Goal: Transaction & Acquisition: Purchase product/service

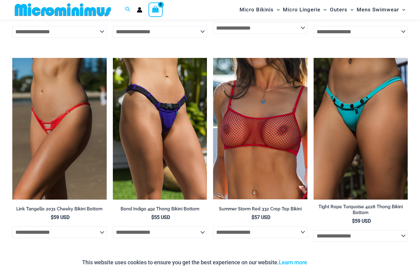
scroll to position [1825, 0]
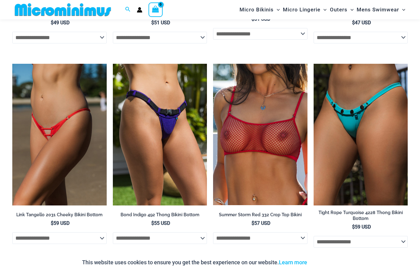
click at [12, 64] on img at bounding box center [12, 64] width 0 height 0
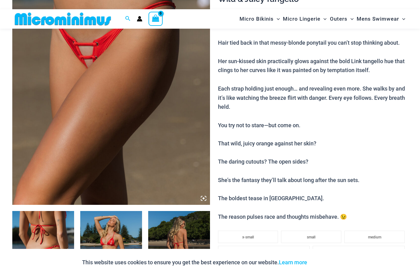
scroll to position [140, 0]
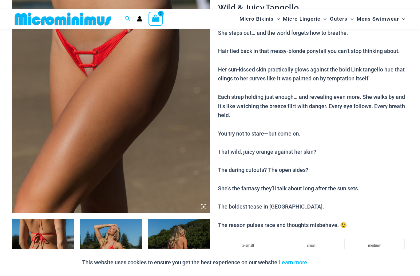
click at [51, 142] on img at bounding box center [111, 64] width 198 height 297
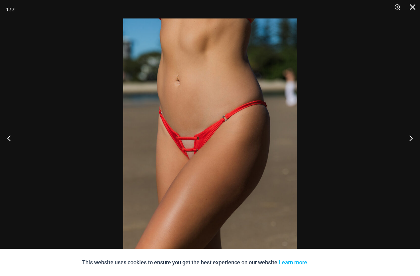
click at [416, 147] on button "Next" at bounding box center [408, 137] width 23 height 31
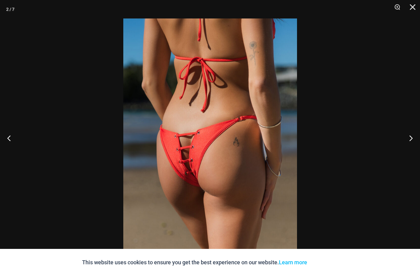
click at [413, 149] on button "Next" at bounding box center [408, 137] width 23 height 31
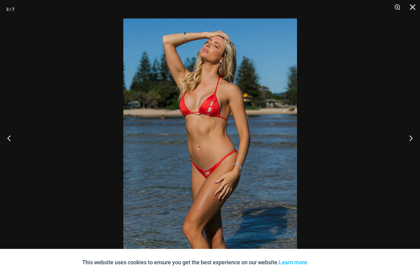
click at [411, 147] on button "Next" at bounding box center [408, 137] width 23 height 31
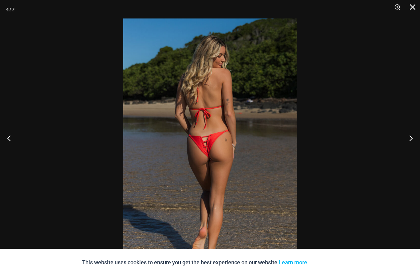
click at [412, 149] on button "Next" at bounding box center [408, 137] width 23 height 31
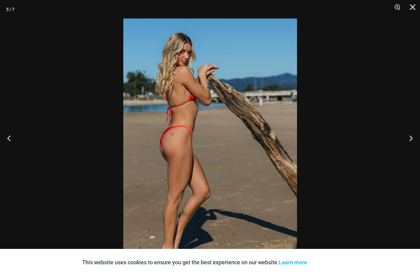
click at [413, 149] on button "Next" at bounding box center [408, 137] width 23 height 31
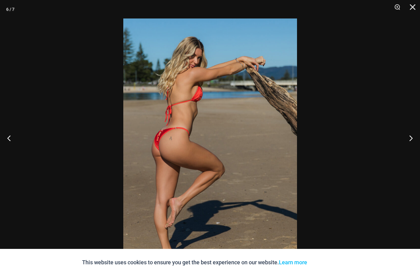
click at [413, 149] on button "Next" at bounding box center [408, 137] width 23 height 31
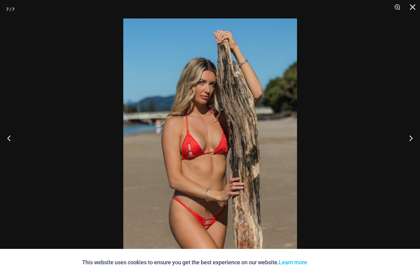
click at [413, 150] on button "Next" at bounding box center [408, 137] width 23 height 31
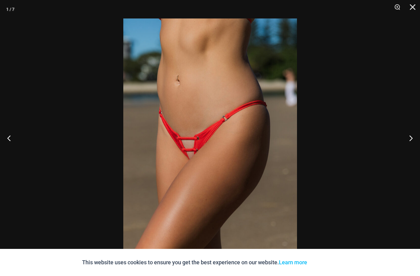
click at [410, 12] on button "Close" at bounding box center [410, 9] width 15 height 18
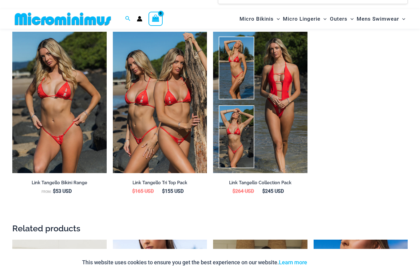
scroll to position [679, 0]
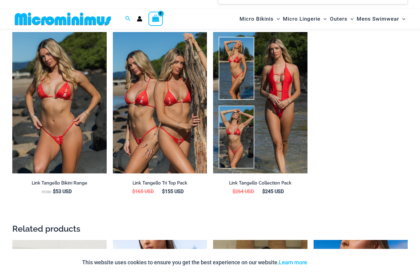
click at [113, 32] on img at bounding box center [113, 32] width 0 height 0
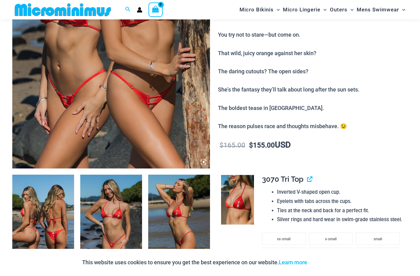
scroll to position [181, 0]
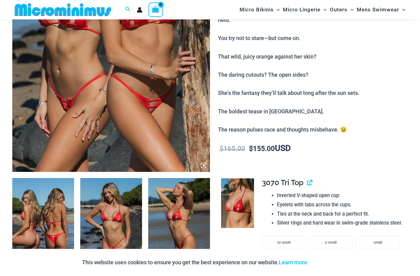
click at [39, 126] on img at bounding box center [111, 23] width 198 height 297
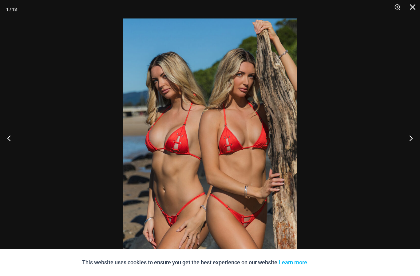
click at [413, 149] on button "Next" at bounding box center [408, 137] width 23 height 31
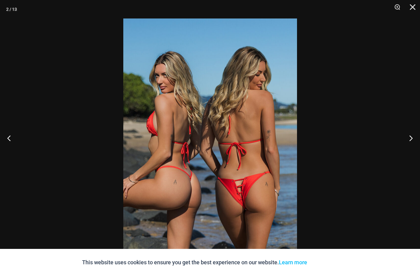
click at [413, 152] on button "Next" at bounding box center [408, 137] width 23 height 31
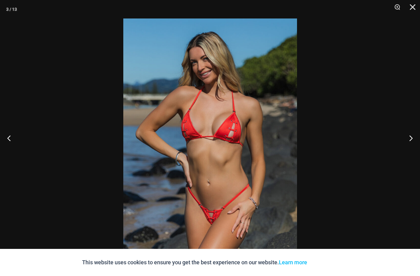
click at [414, 151] on button "Next" at bounding box center [408, 137] width 23 height 31
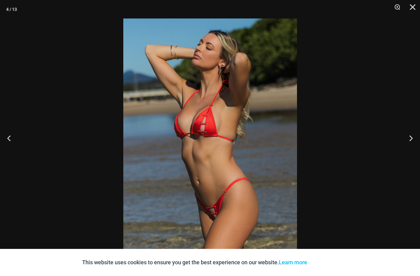
click at [410, 149] on button "Next" at bounding box center [408, 137] width 23 height 31
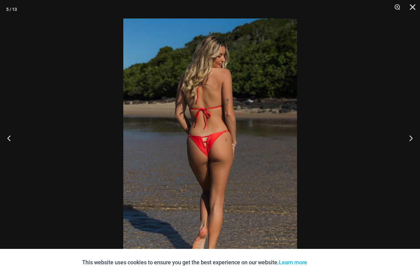
click at [411, 150] on button "Next" at bounding box center [408, 137] width 23 height 31
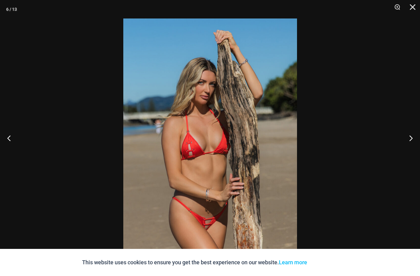
click at [412, 149] on button "Next" at bounding box center [408, 137] width 23 height 31
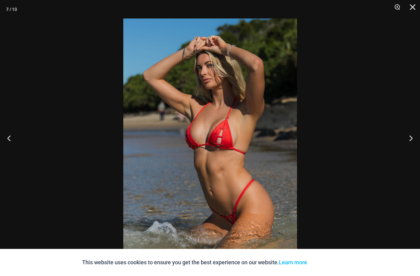
click at [412, 150] on button "Next" at bounding box center [408, 137] width 23 height 31
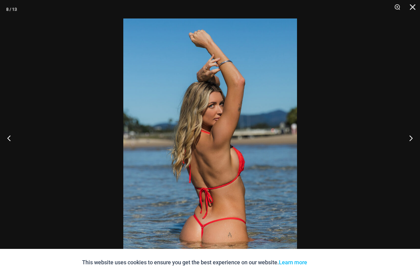
click at [412, 150] on button "Next" at bounding box center [408, 137] width 23 height 31
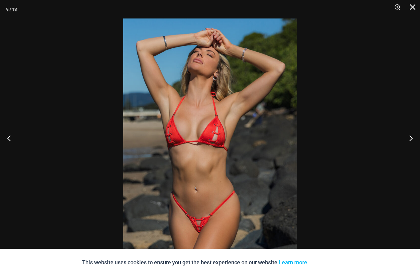
click at [413, 153] on button "Next" at bounding box center [408, 137] width 23 height 31
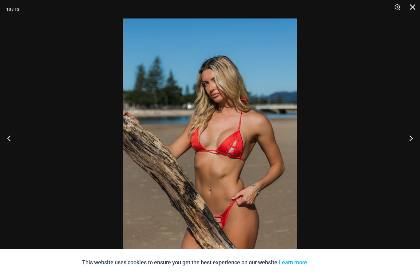
click at [411, 149] on button "Next" at bounding box center [408, 137] width 23 height 31
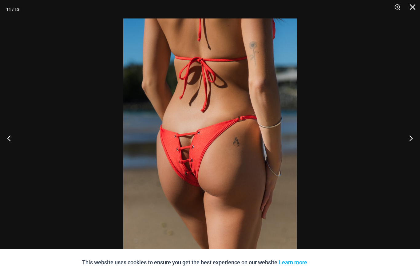
click at [412, 150] on button "Next" at bounding box center [408, 137] width 23 height 31
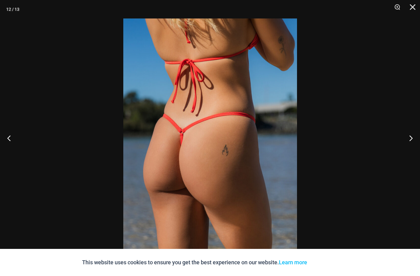
click at [411, 152] on button "Next" at bounding box center [408, 137] width 23 height 31
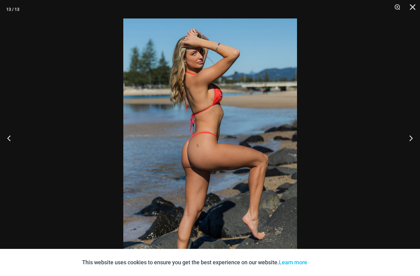
click at [411, 153] on button "Next" at bounding box center [408, 137] width 23 height 31
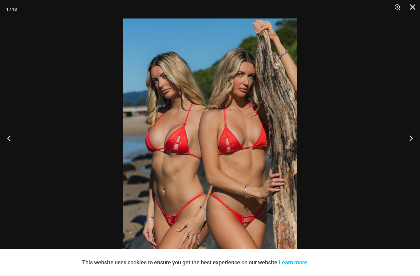
click at [412, 9] on button "Close" at bounding box center [410, 9] width 15 height 18
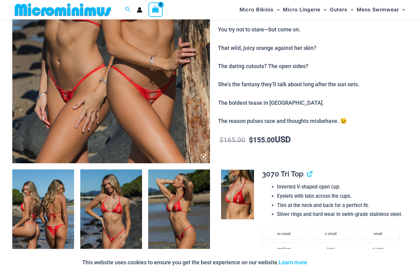
scroll to position [180, 0]
